Goal: Task Accomplishment & Management: Manage account settings

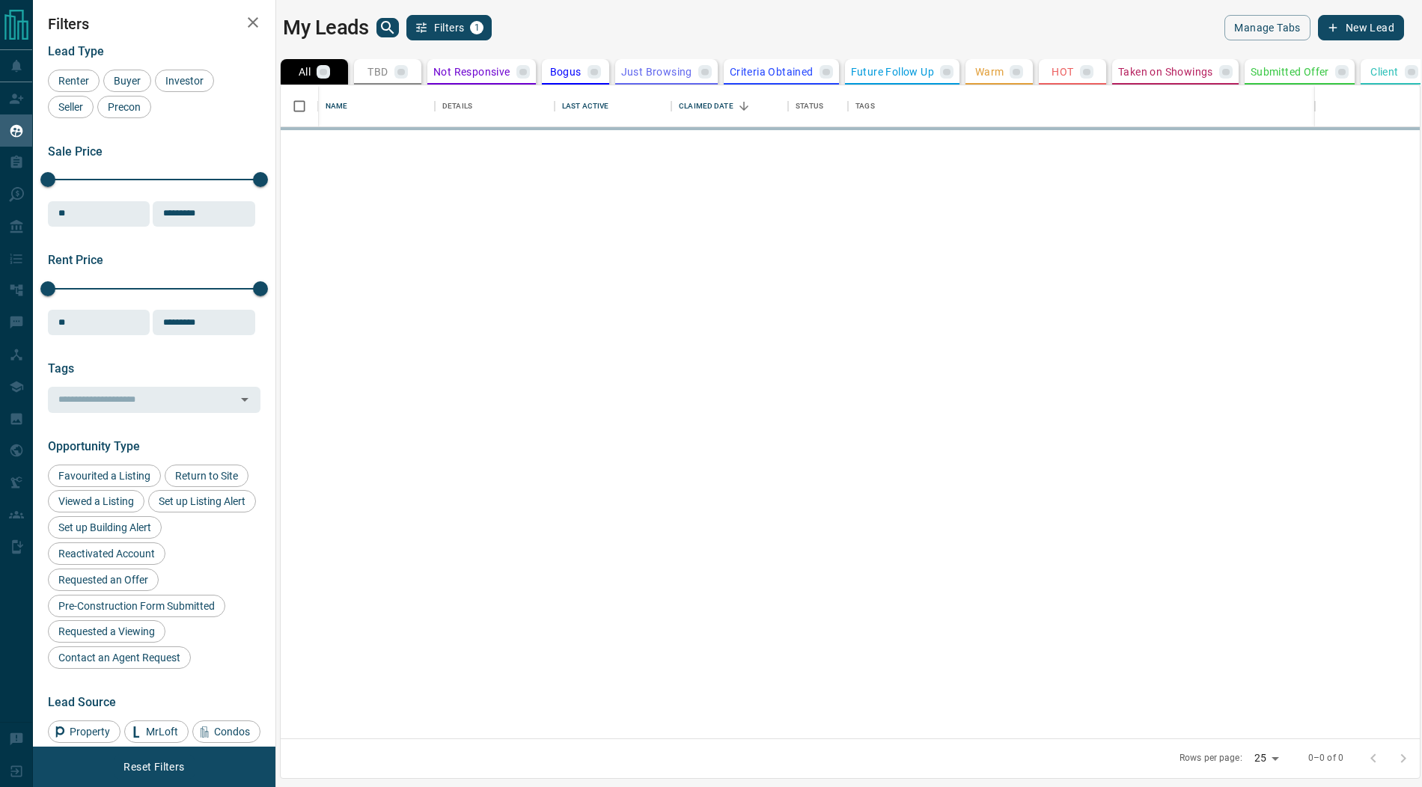
scroll to position [654, 1139]
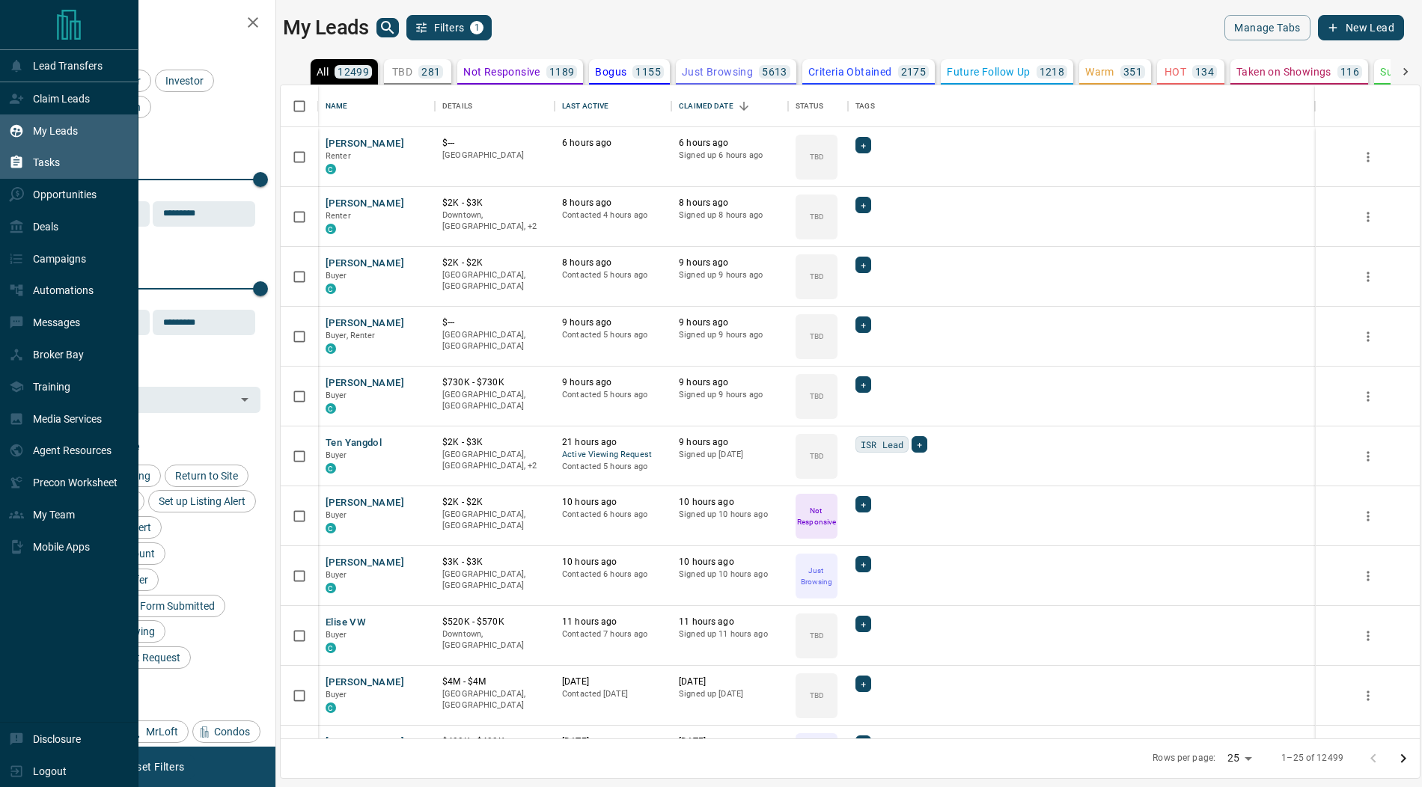
click at [17, 156] on icon at bounding box center [16, 162] width 11 height 13
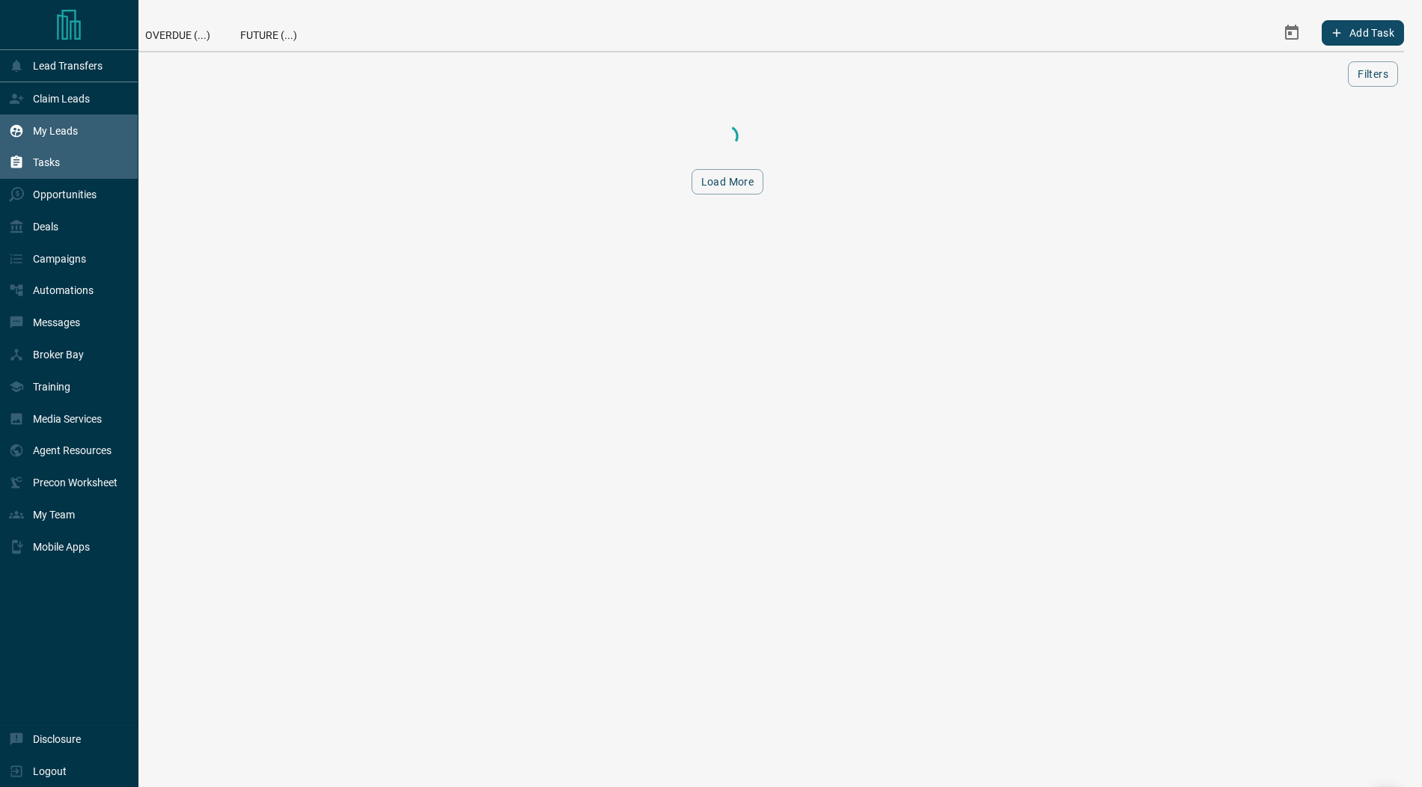
click at [43, 126] on p "My Leads" at bounding box center [55, 131] width 45 height 12
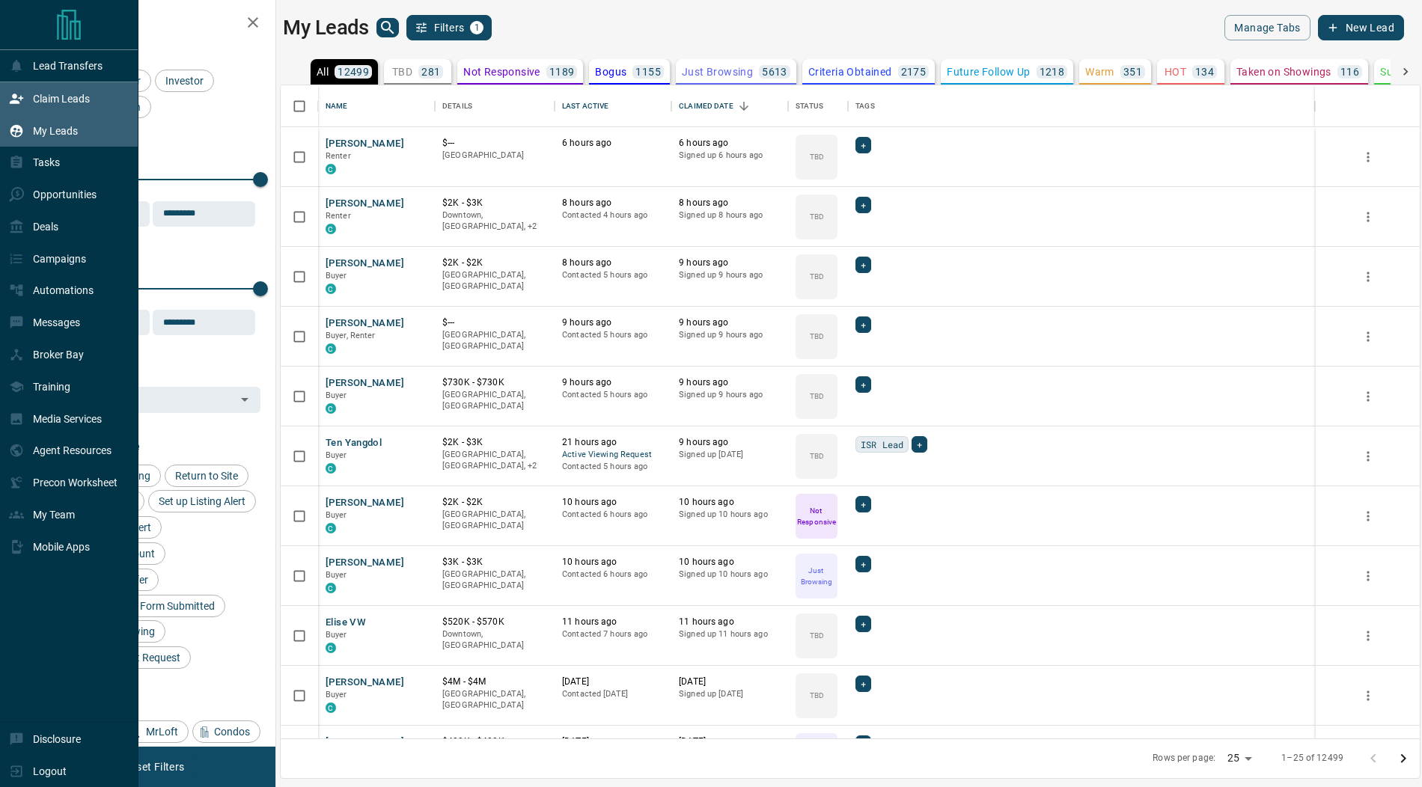
scroll to position [654, 1139]
click at [65, 101] on p "Claim Leads" at bounding box center [61, 99] width 57 height 12
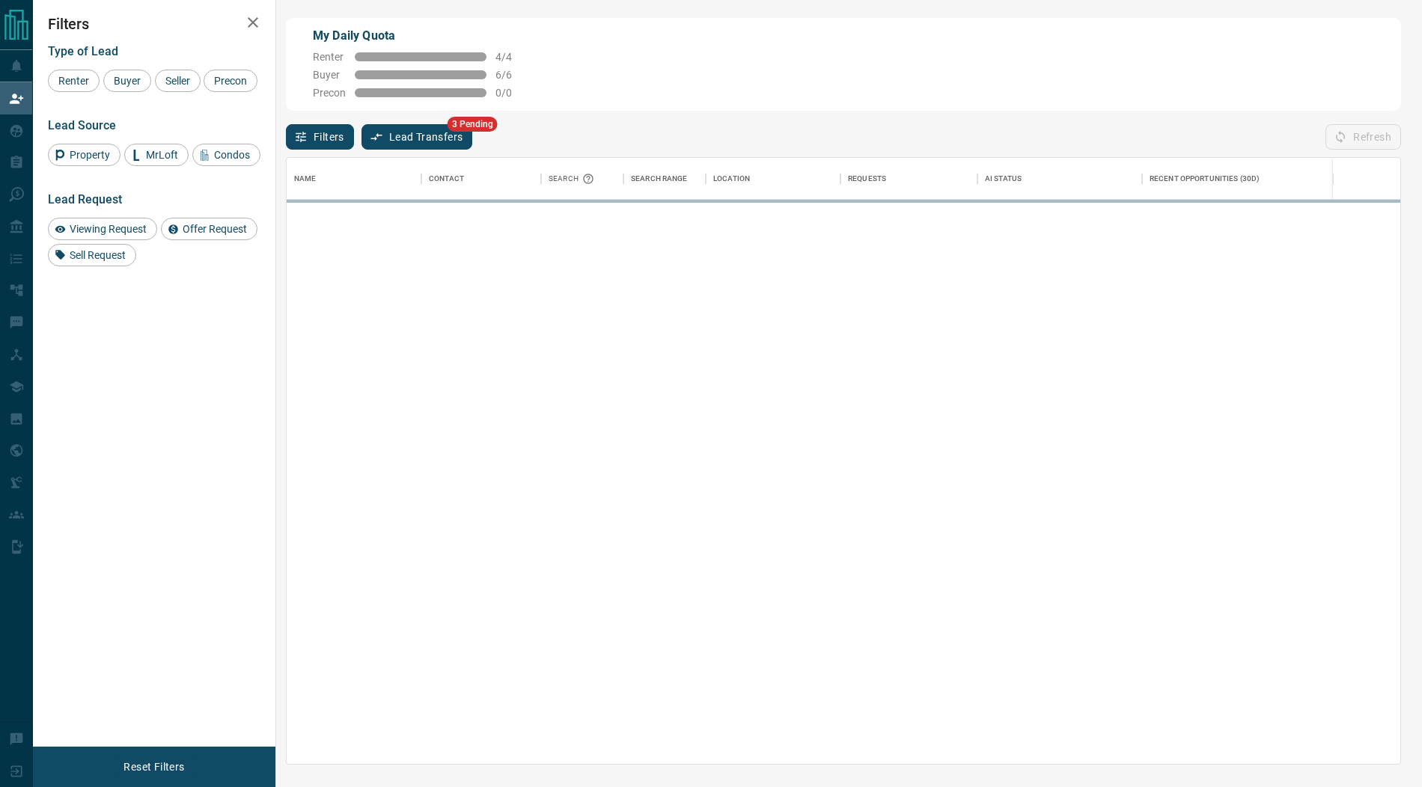
scroll to position [606, 1114]
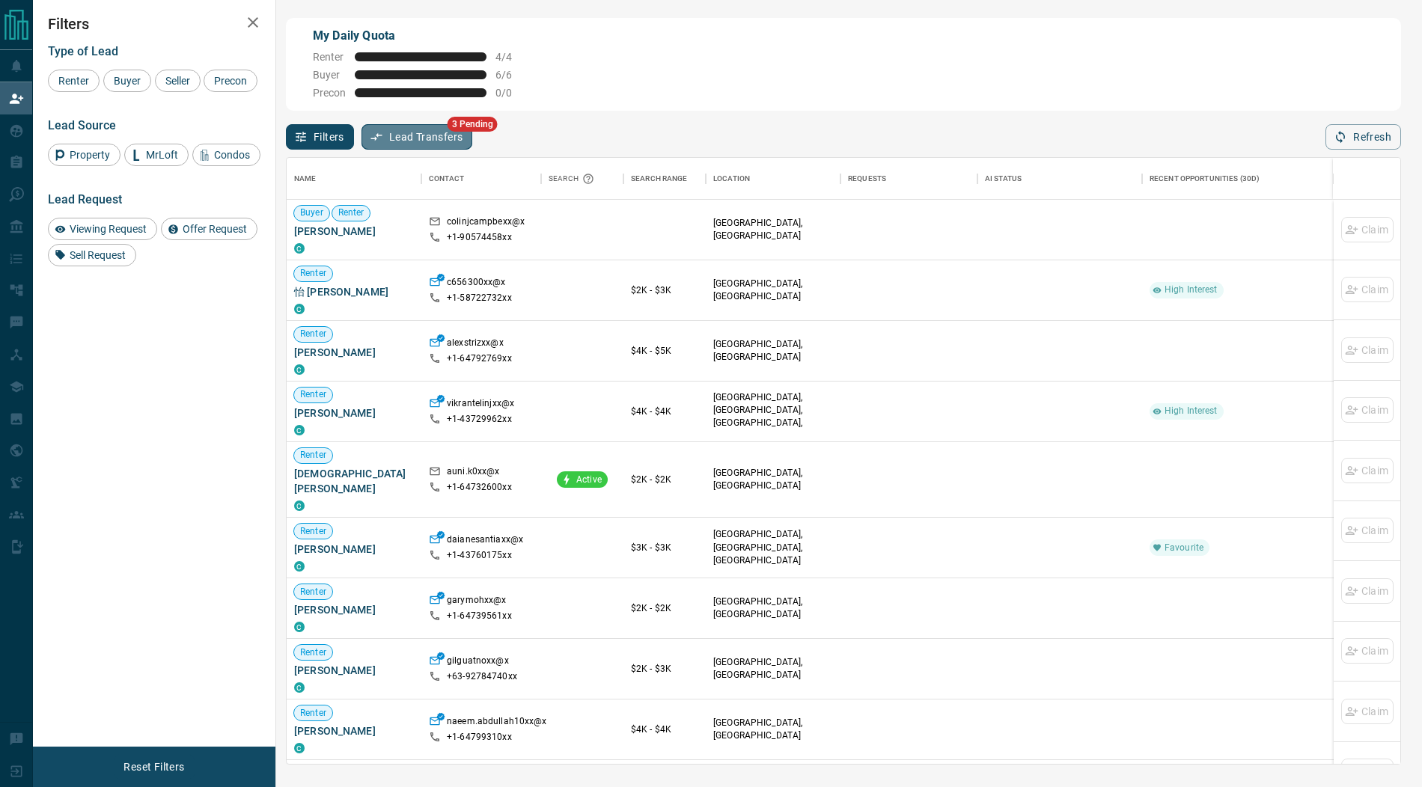
click at [393, 132] on button "Lead Transfers" at bounding box center [417, 136] width 112 height 25
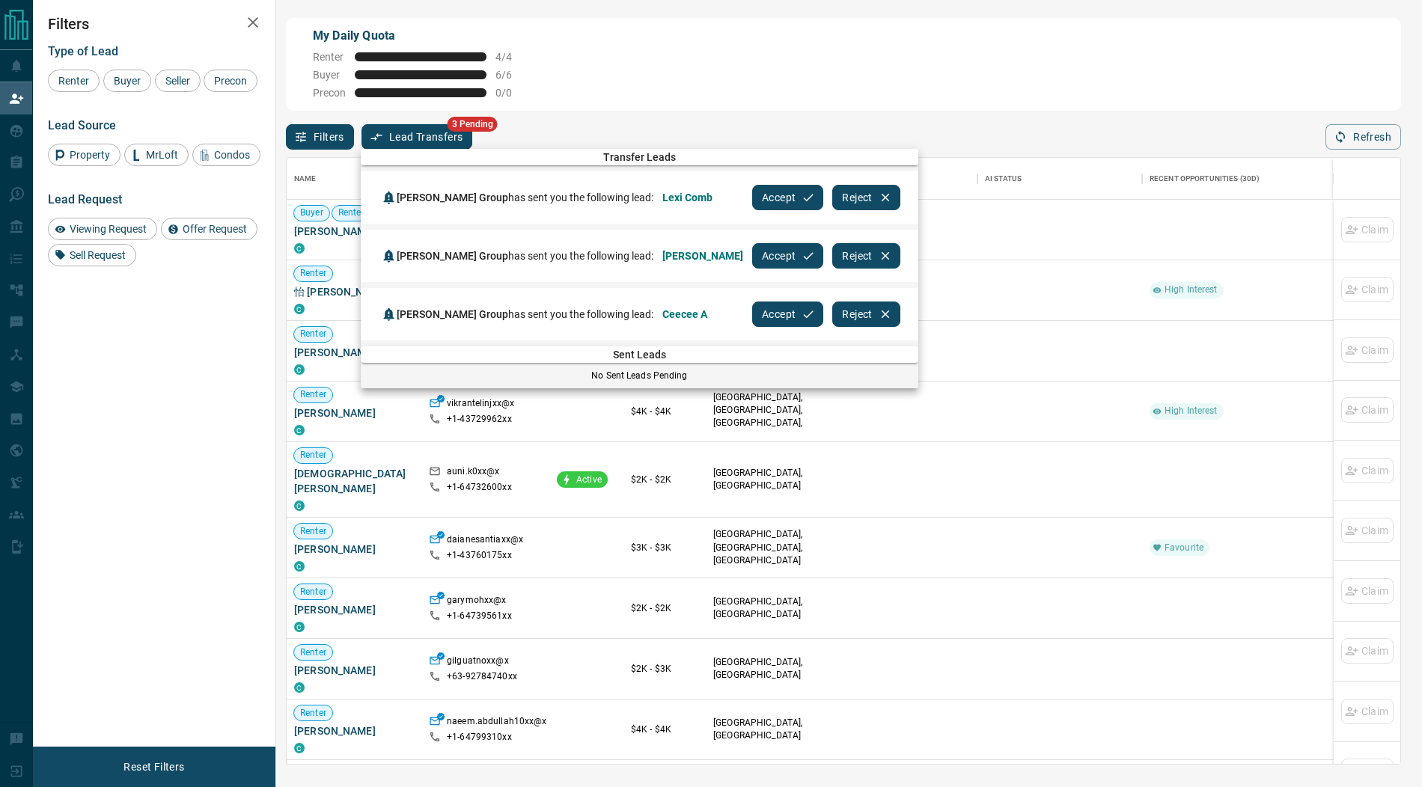
click at [774, 195] on button "Accept" at bounding box center [787, 197] width 71 height 25
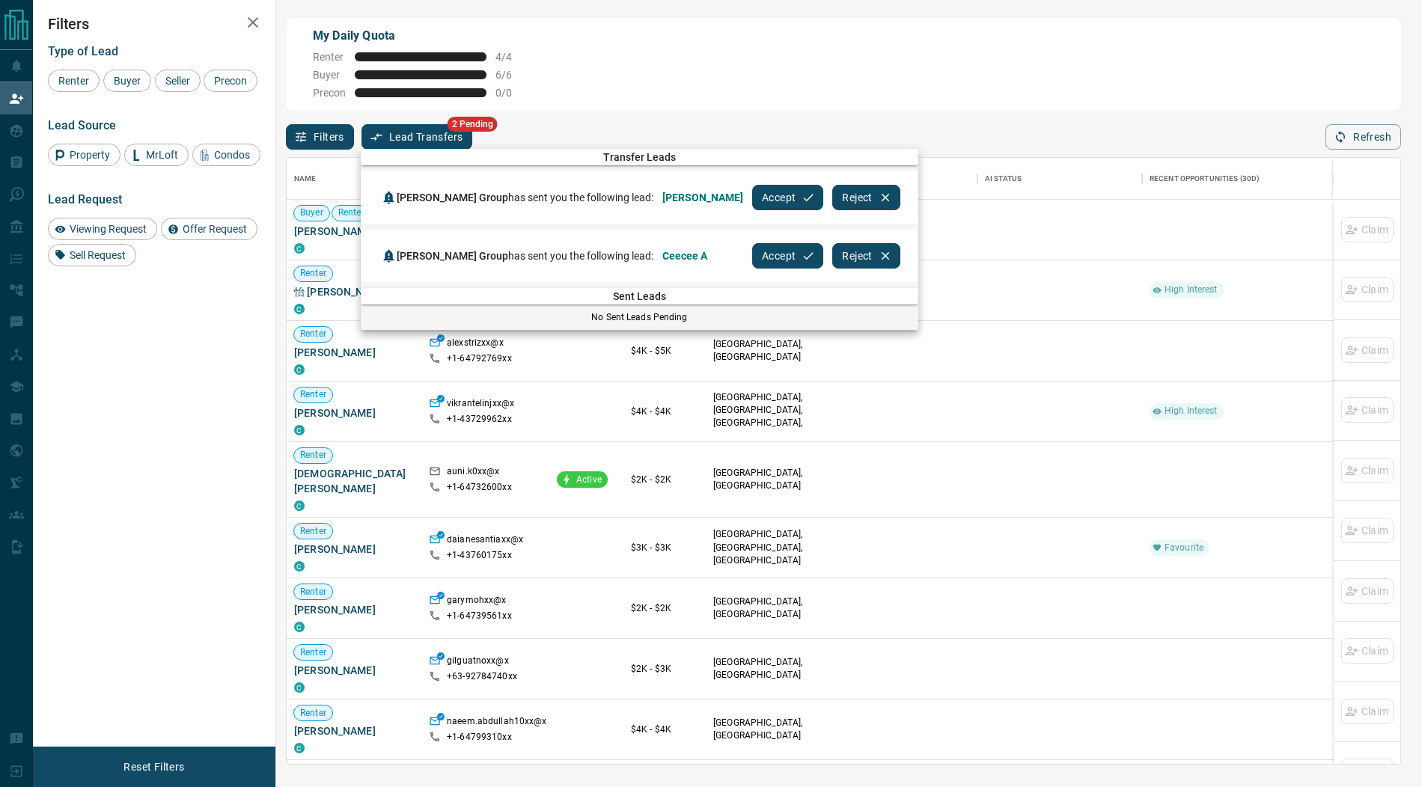
click at [774, 195] on button "Accept" at bounding box center [787, 197] width 71 height 25
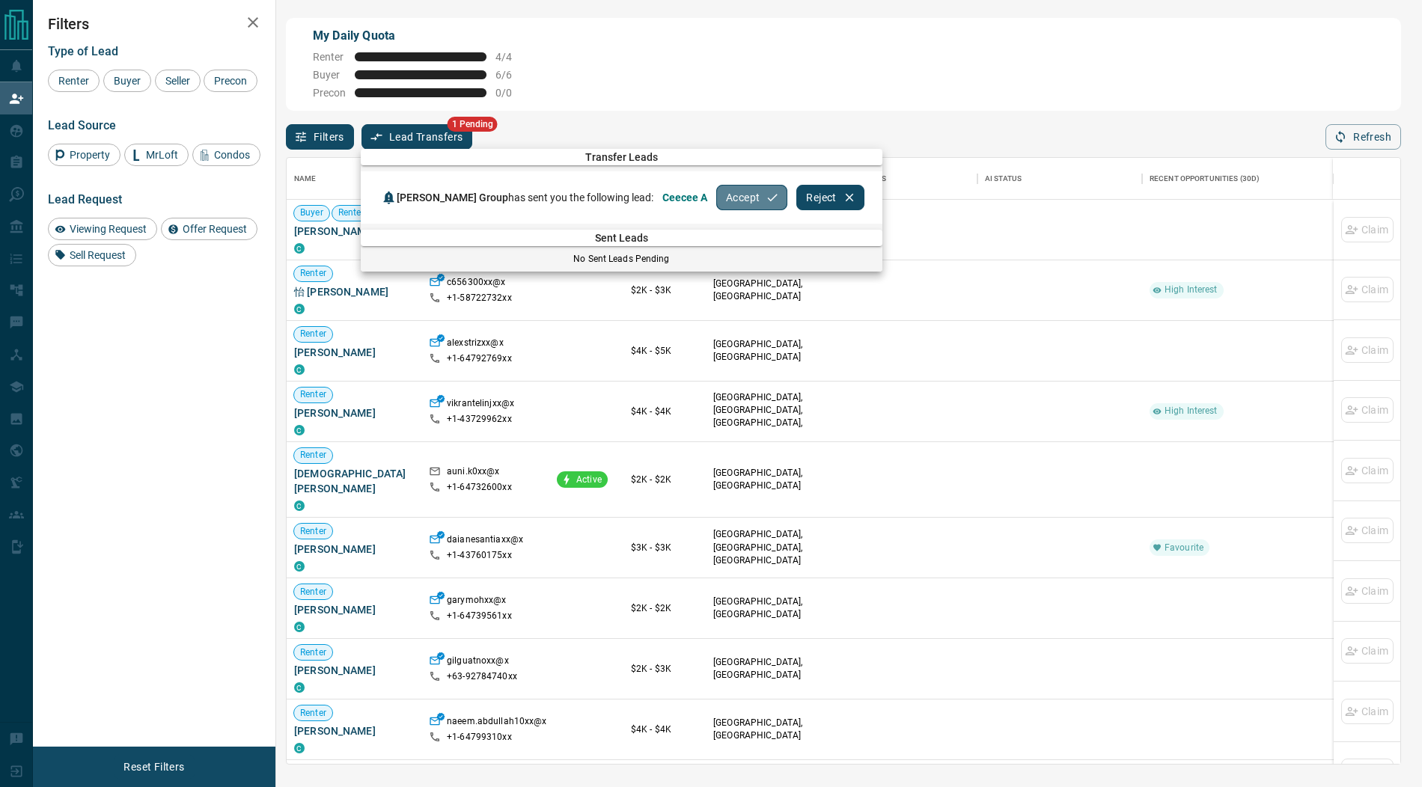
click at [774, 195] on icon "button" at bounding box center [772, 197] width 13 height 13
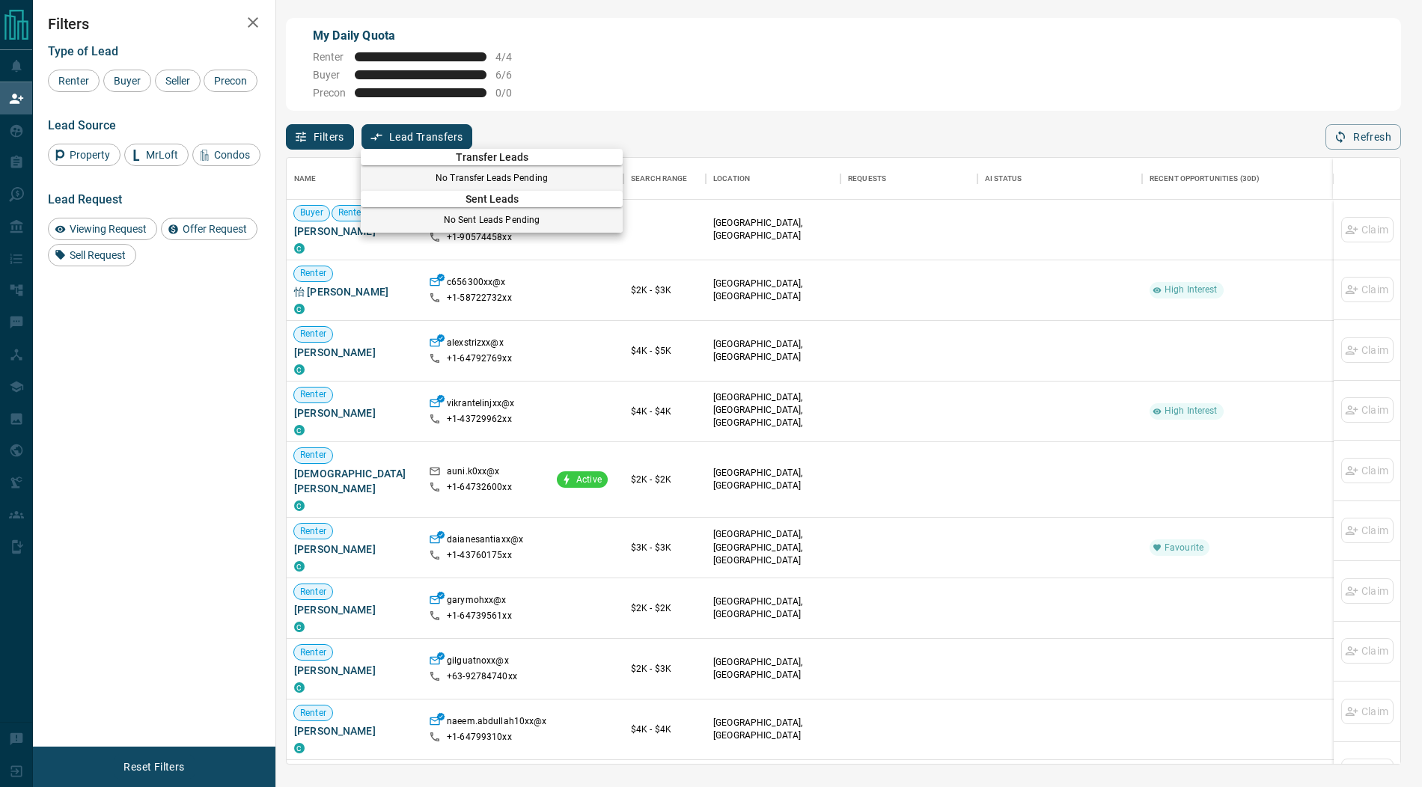
click at [17, 129] on div at bounding box center [711, 393] width 1422 height 787
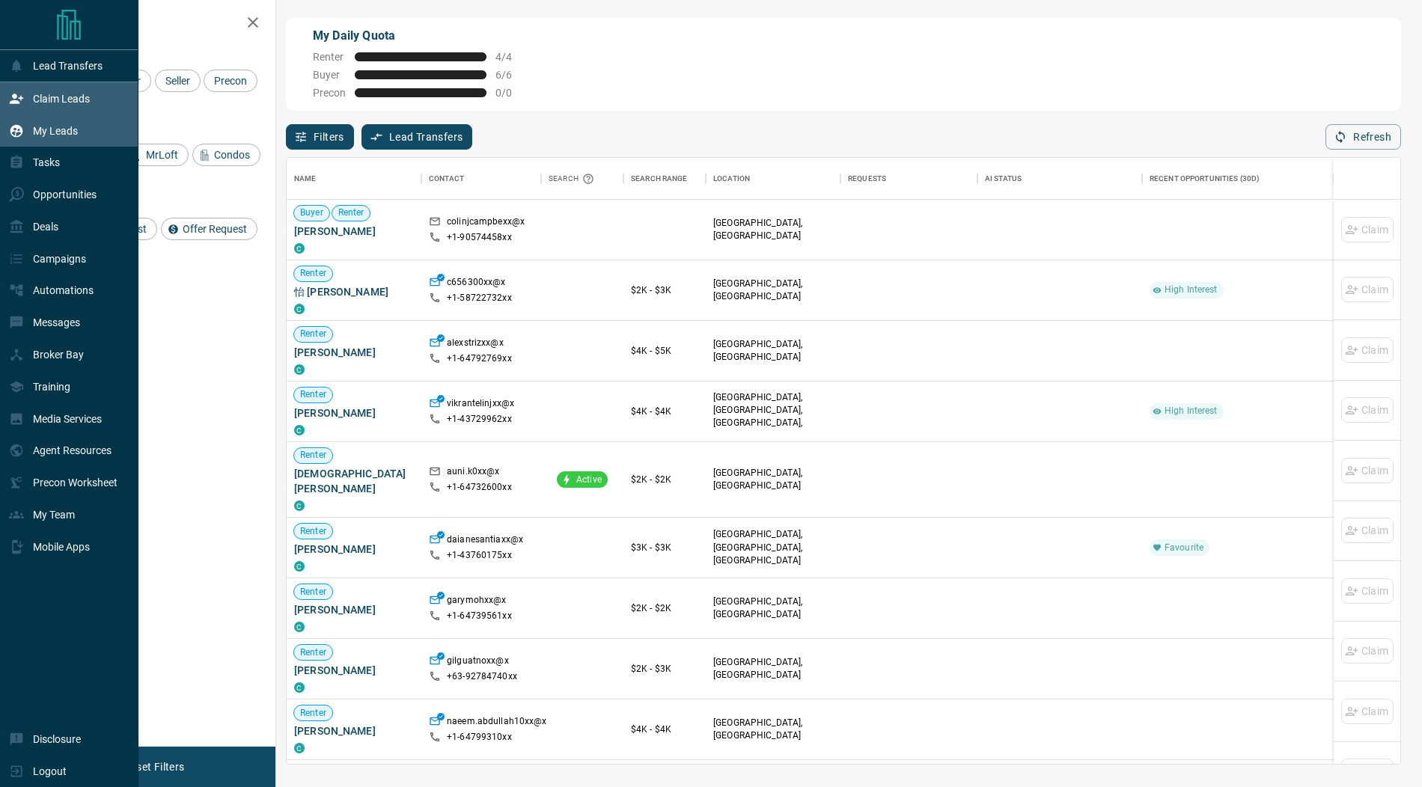
click at [17, 129] on icon at bounding box center [16, 130] width 15 height 15
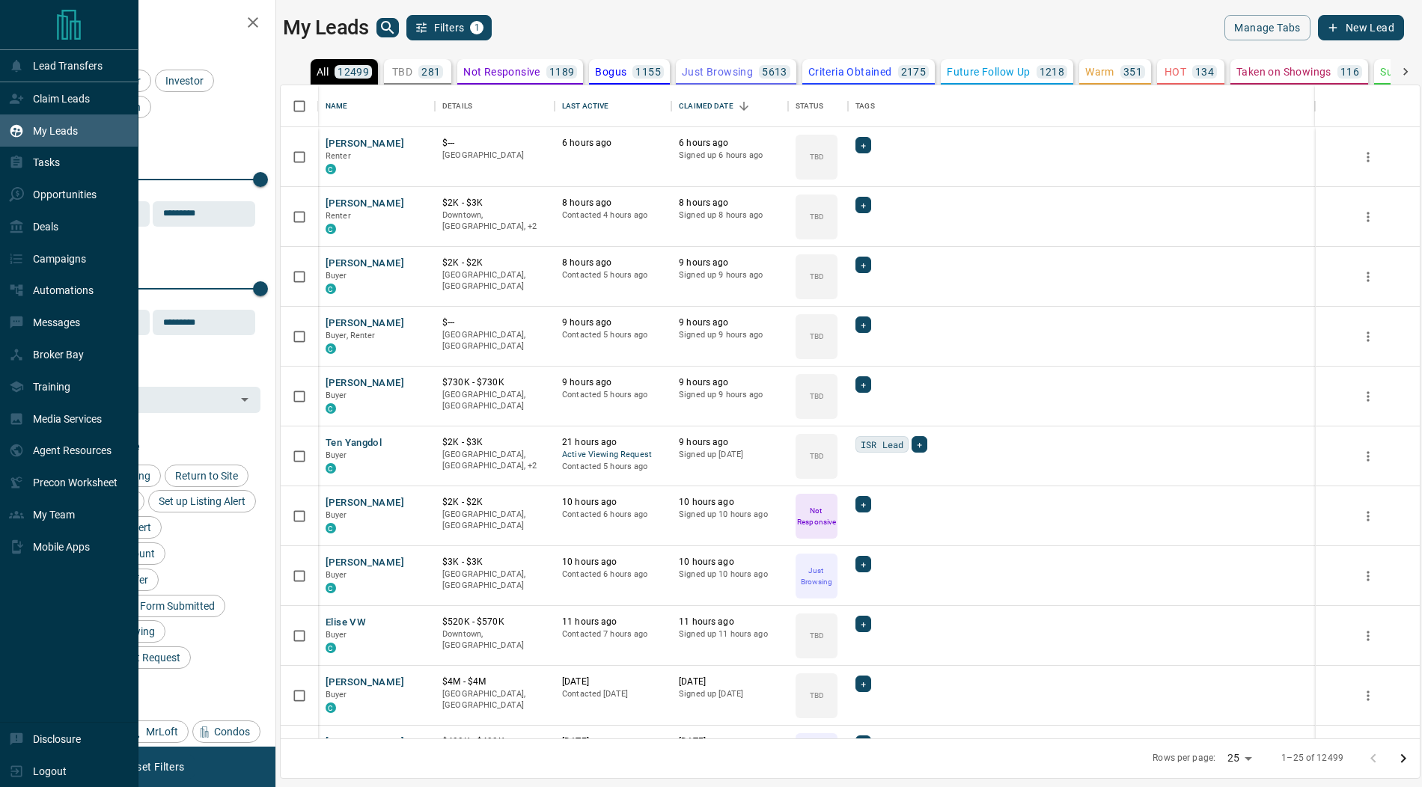
scroll to position [654, 1139]
click at [9, 98] on icon at bounding box center [16, 98] width 15 height 15
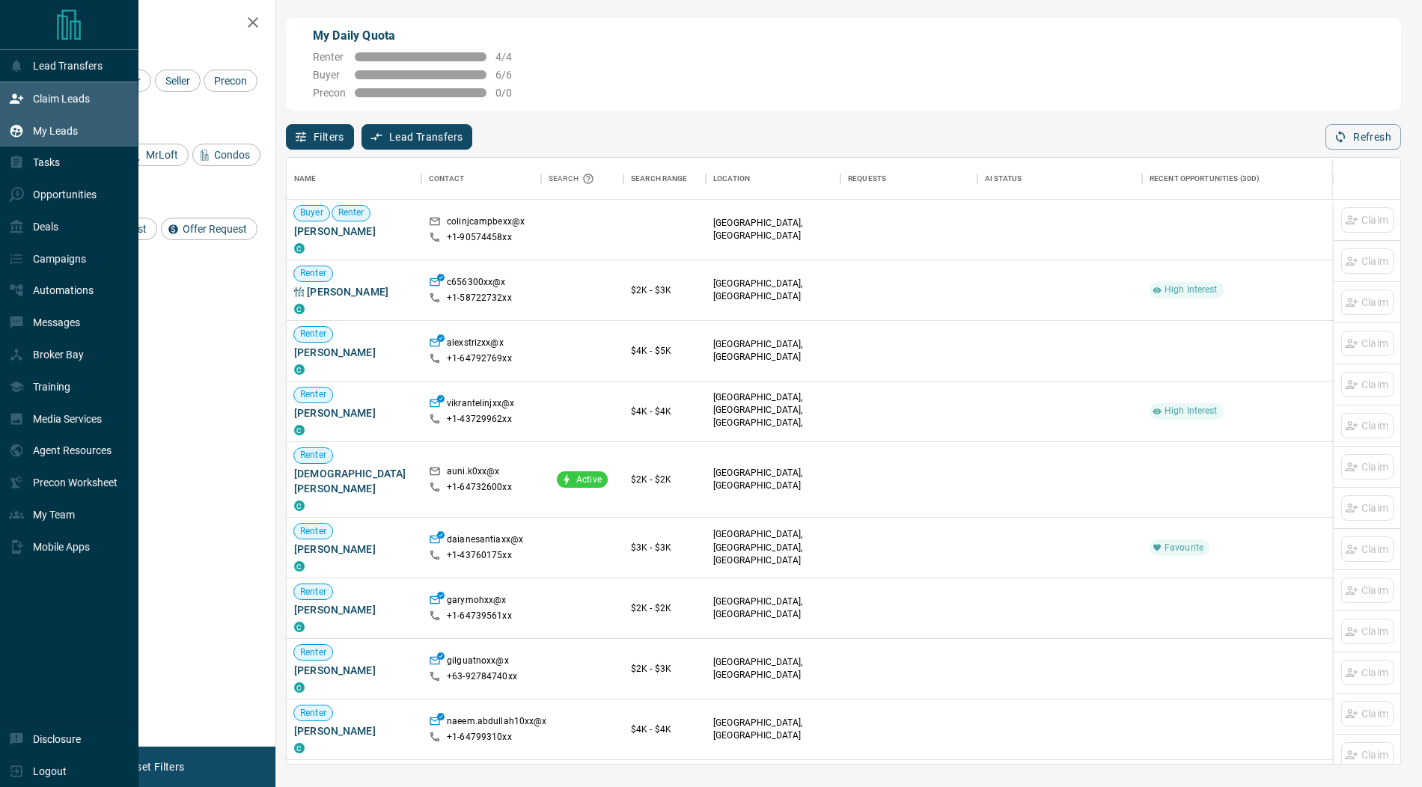
scroll to position [606, 1114]
click at [27, 129] on div "My Leads" at bounding box center [43, 130] width 69 height 25
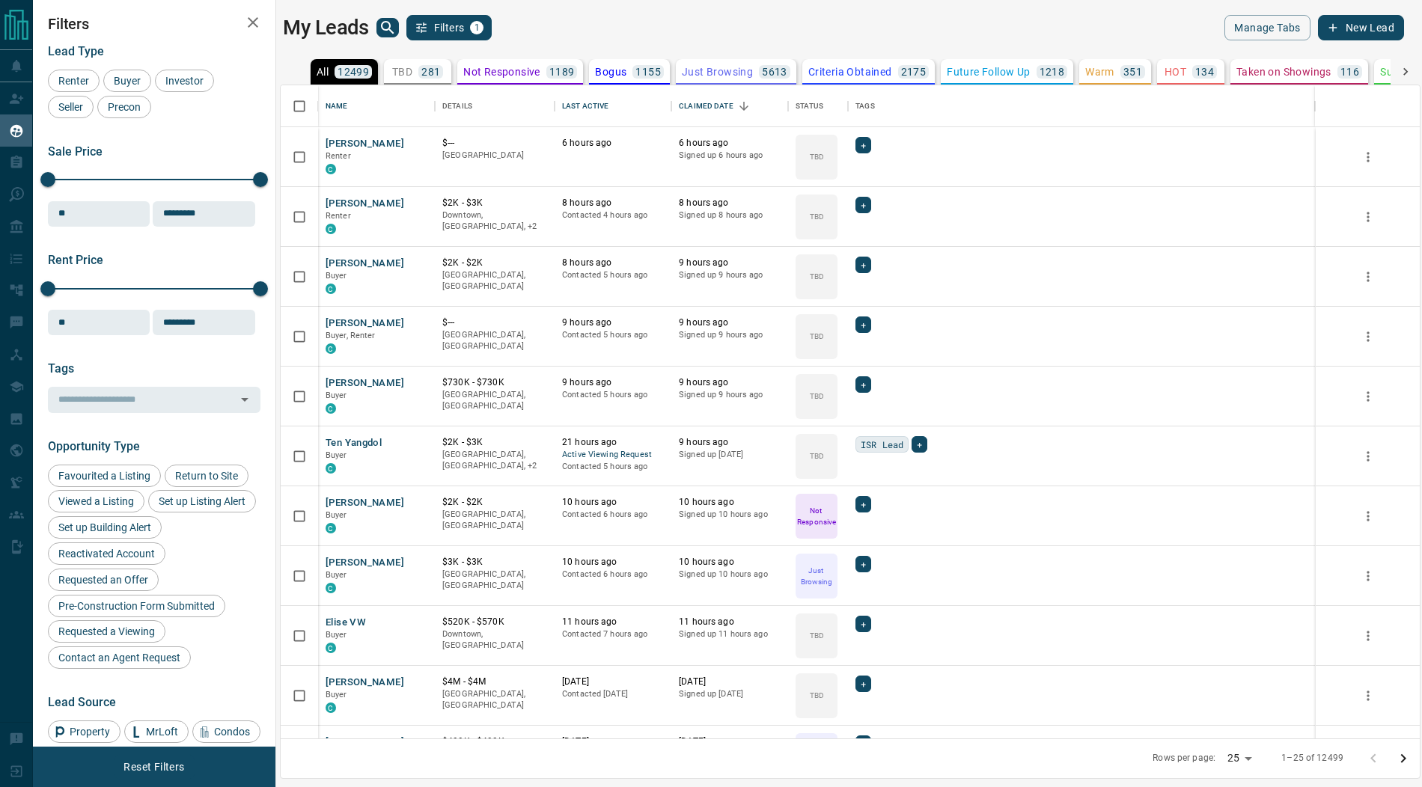
scroll to position [654, 1139]
